Goal: Navigation & Orientation: Find specific page/section

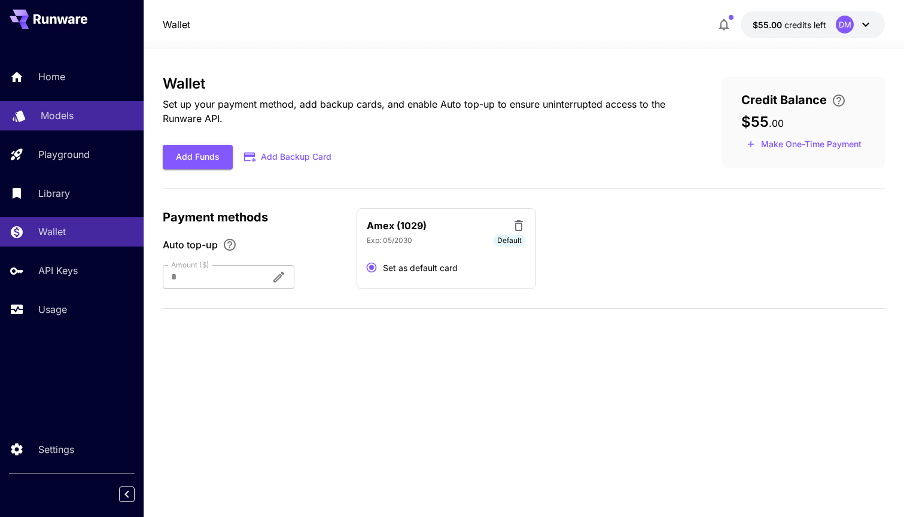
click at [66, 114] on p "Models" at bounding box center [57, 115] width 33 height 14
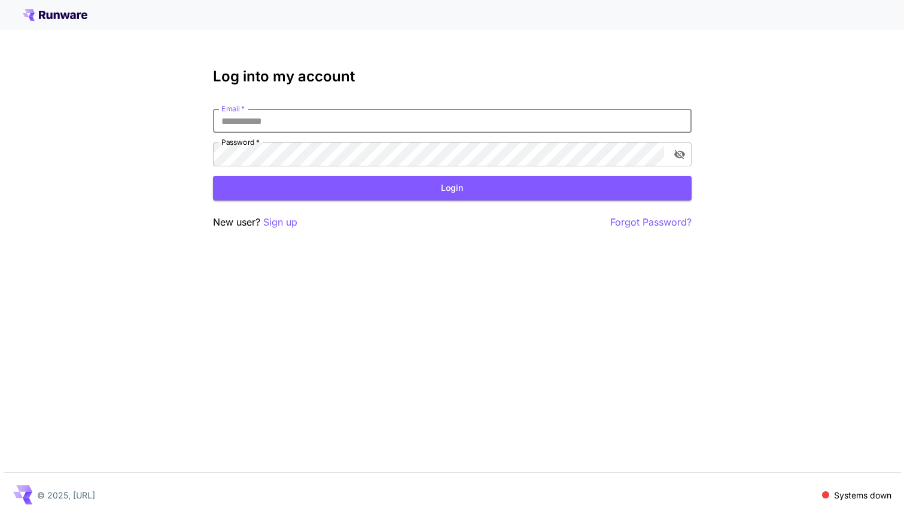
type input "**********"
click at [452, 188] on button "Login" at bounding box center [452, 188] width 479 height 25
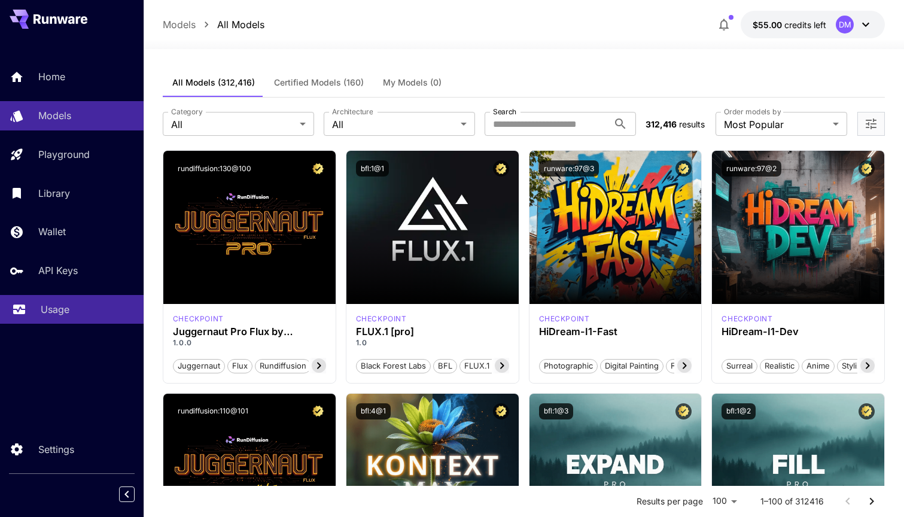
click at [81, 324] on link "Usage" at bounding box center [72, 309] width 144 height 29
